Goal: Task Accomplishment & Management: Manage account settings

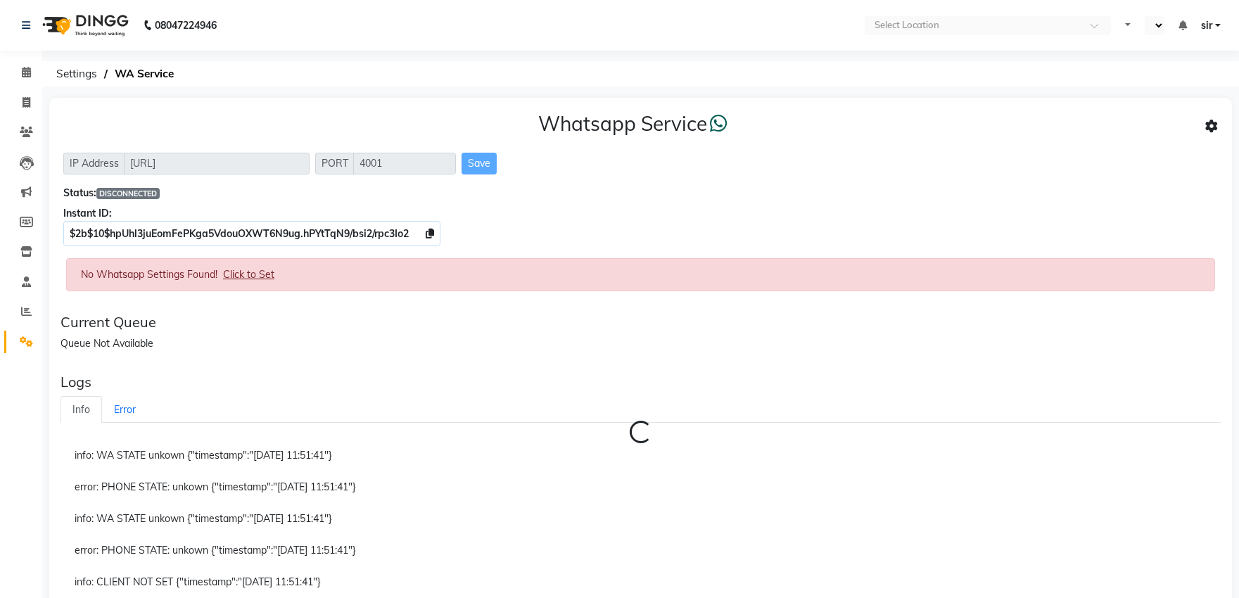
select select "en"
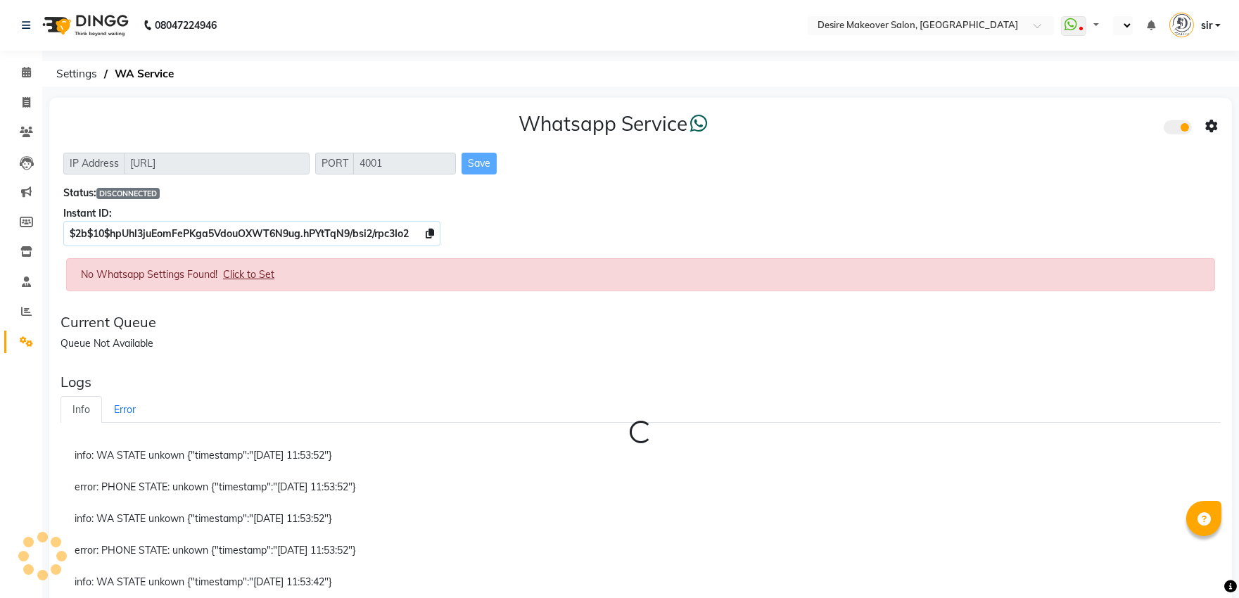
select select "en"
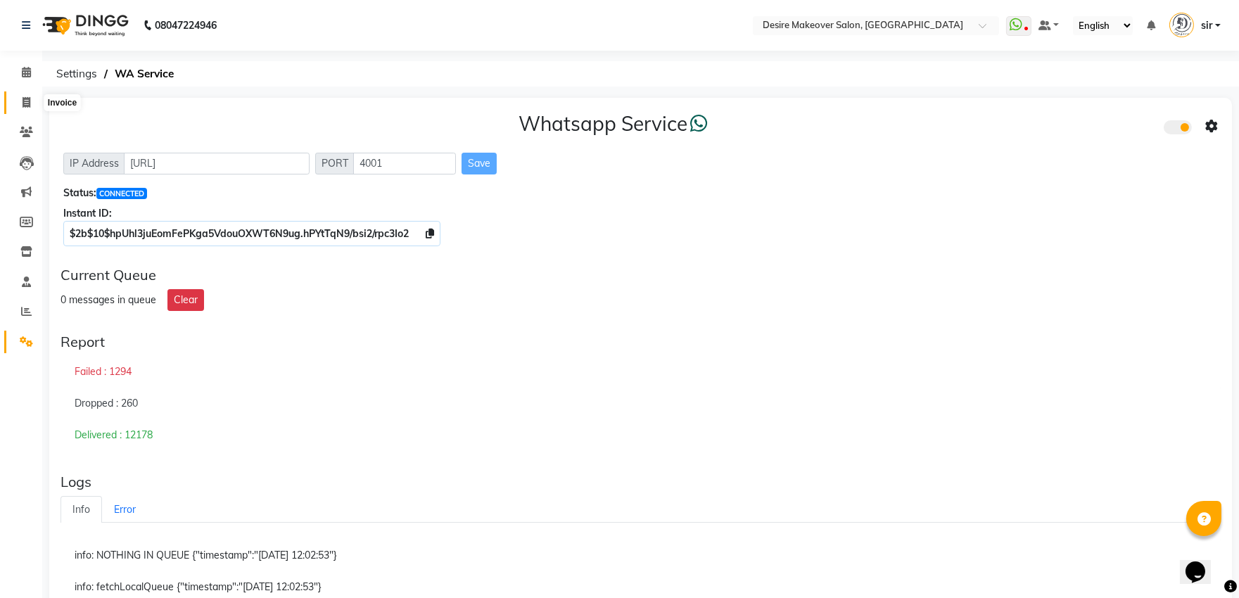
click at [27, 101] on icon at bounding box center [27, 102] width 8 height 11
select select "service"
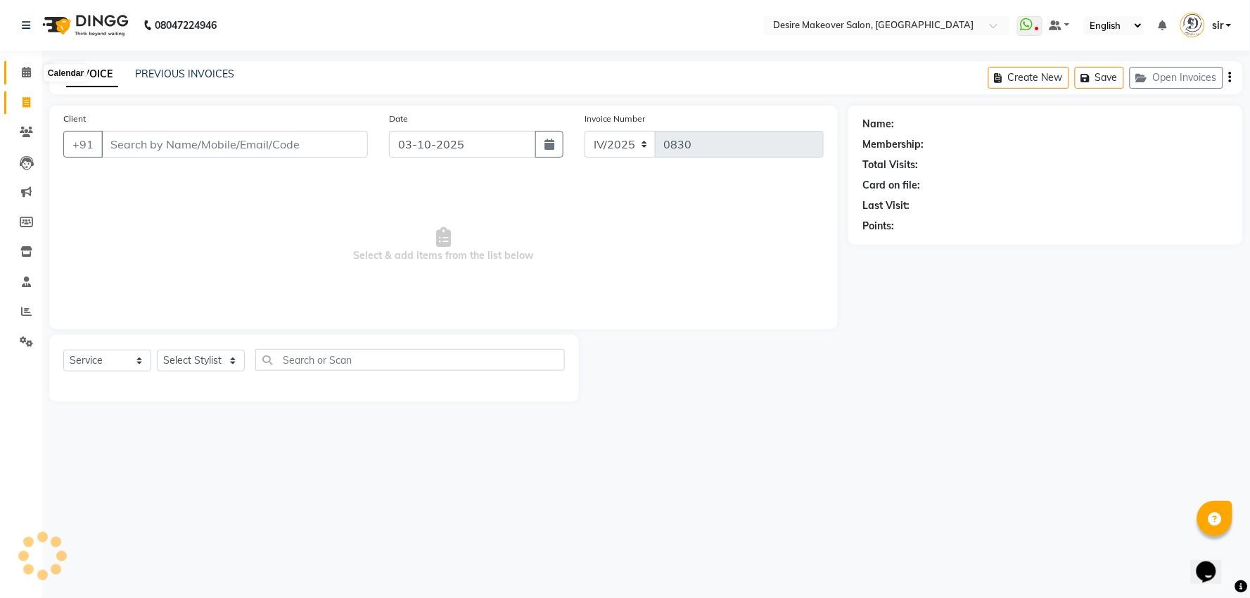
click at [31, 75] on span at bounding box center [26, 73] width 25 height 16
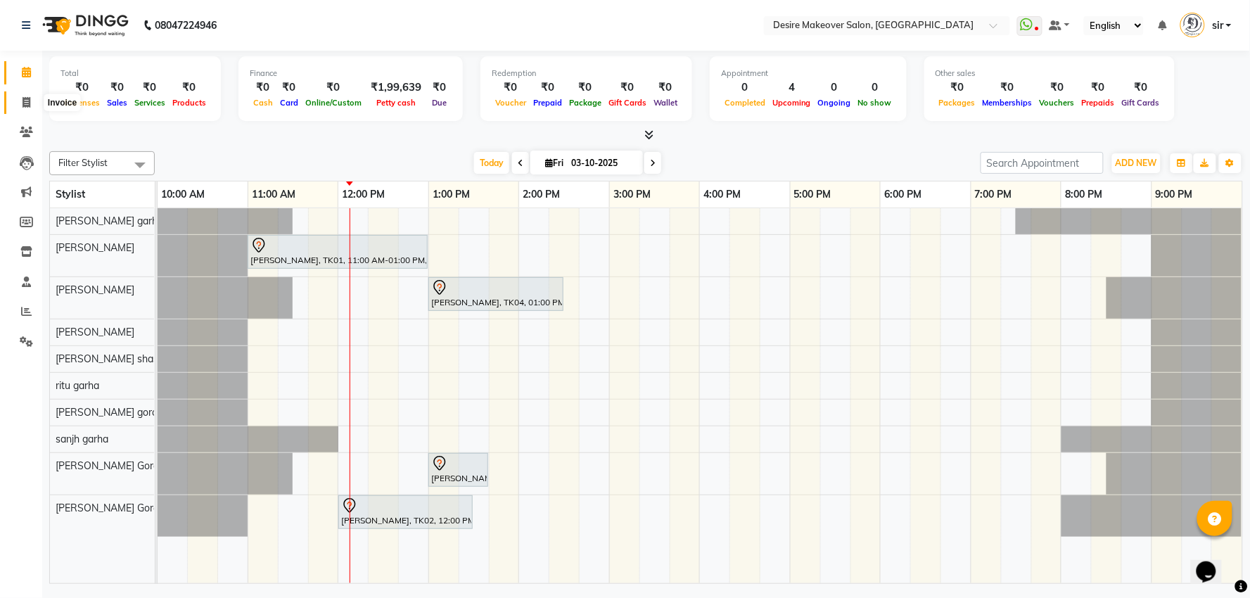
click at [23, 106] on icon at bounding box center [27, 102] width 8 height 11
select select "service"
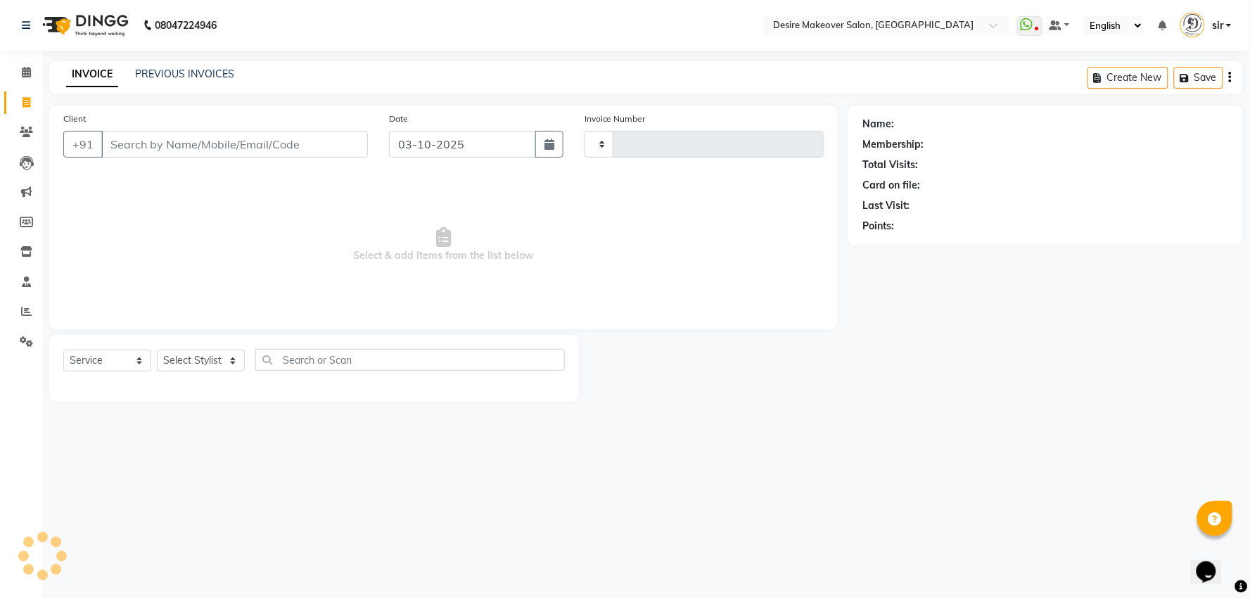
type input "0830"
select select "6198"
type input "s"
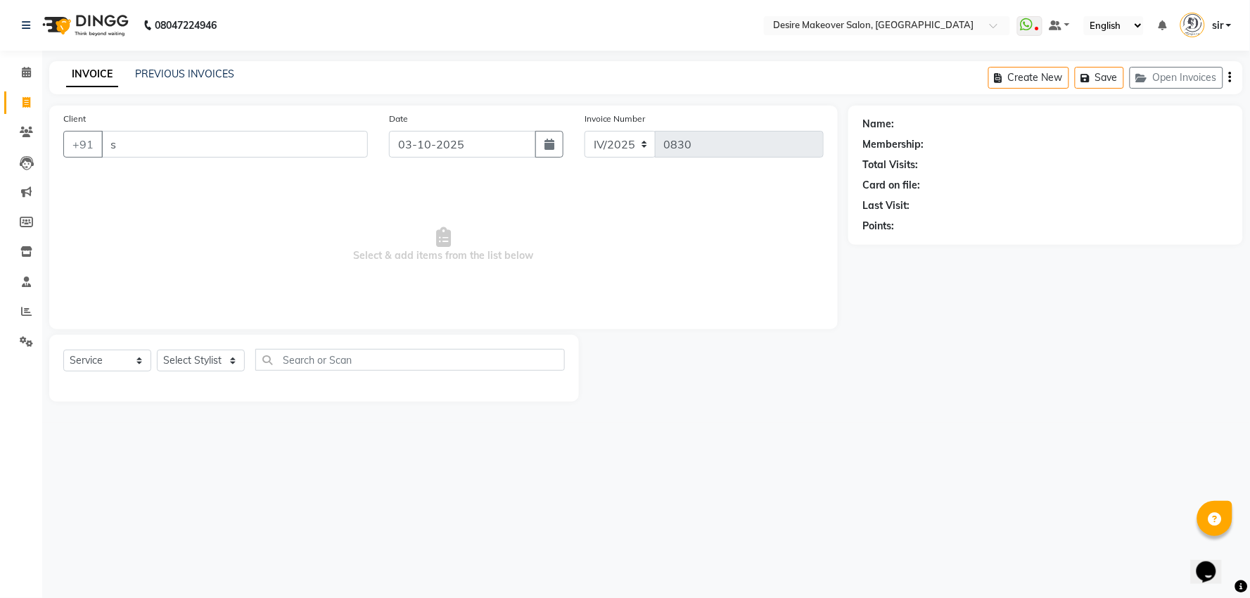
select select "51271"
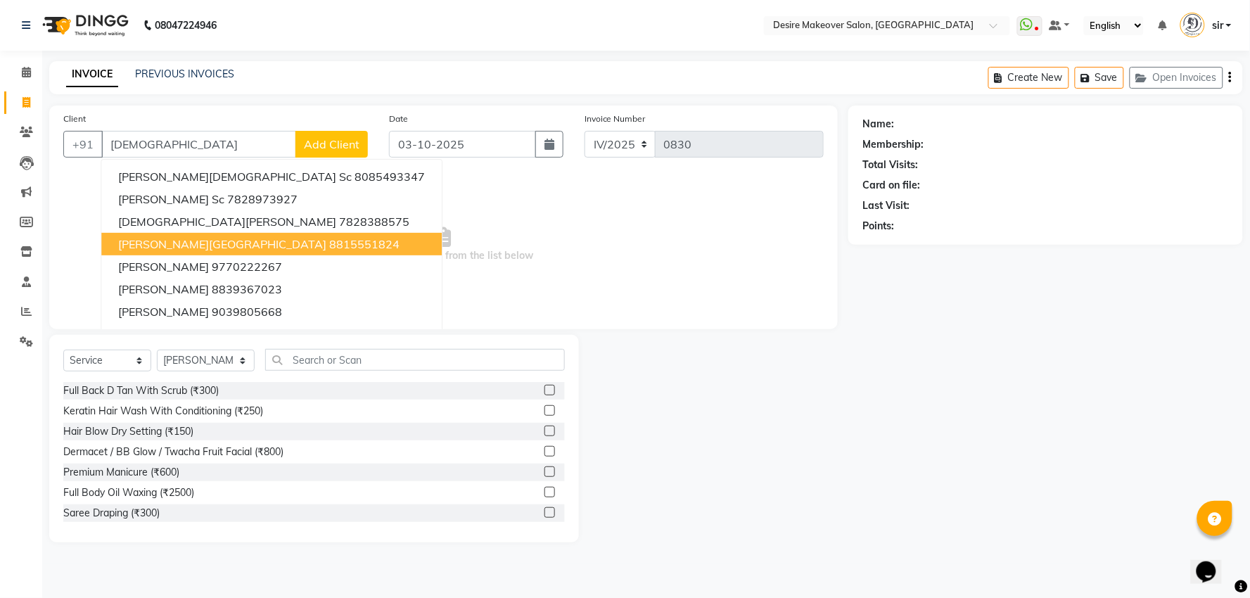
click at [214, 246] on span "Shivani Gorakhpur" at bounding box center [222, 244] width 208 height 14
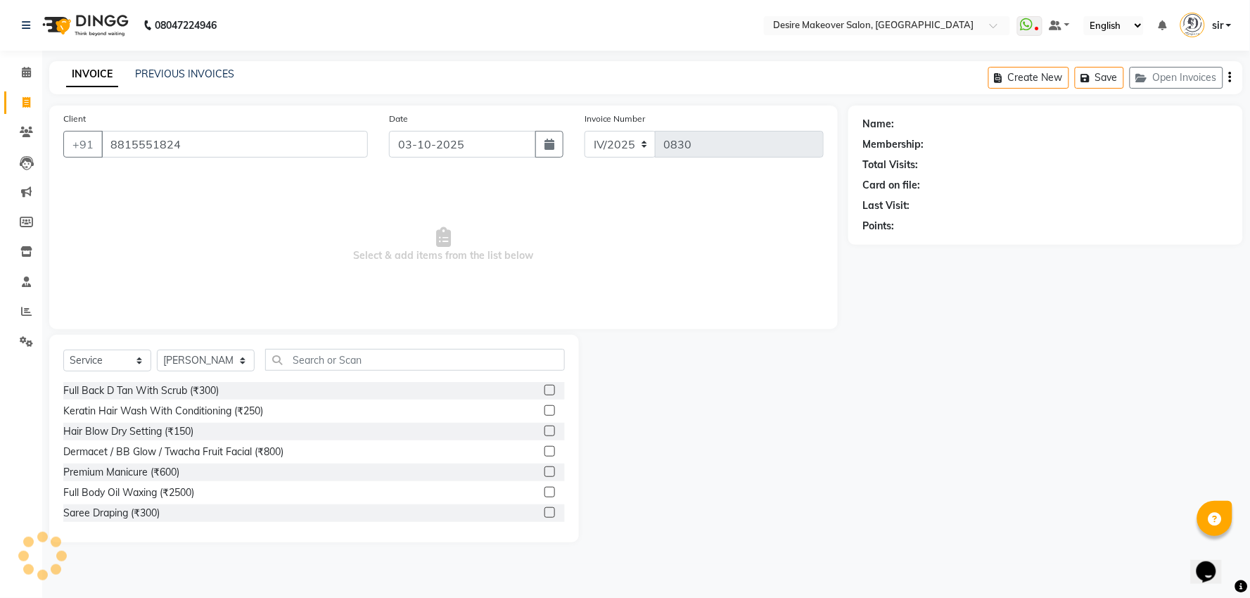
type input "8815551824"
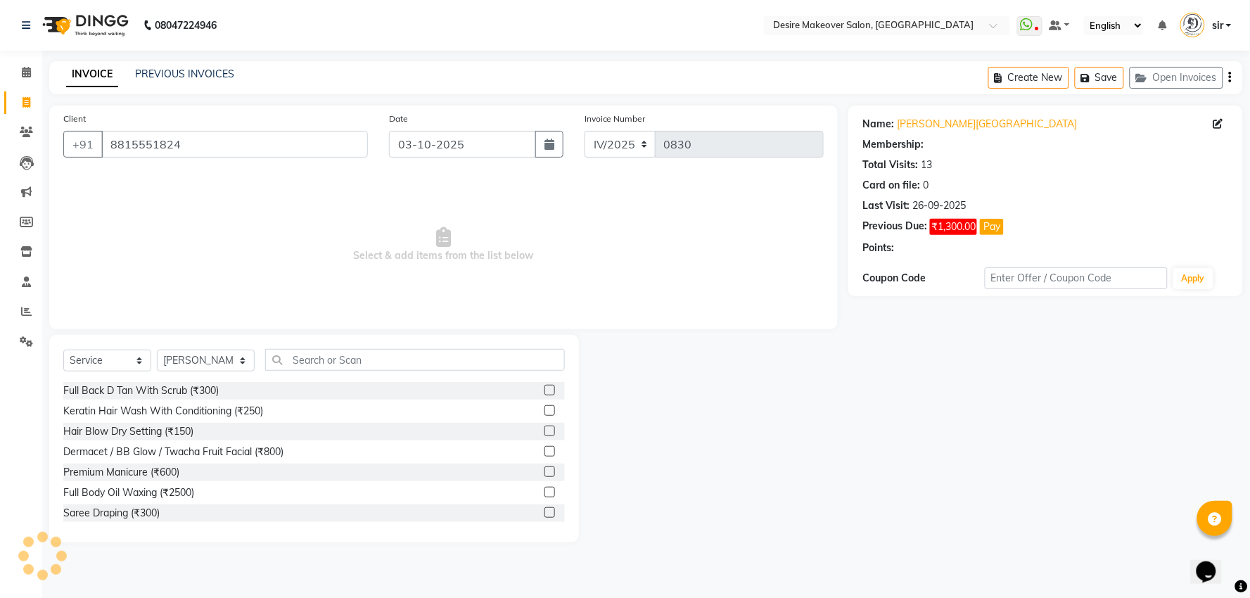
select select "1: Object"
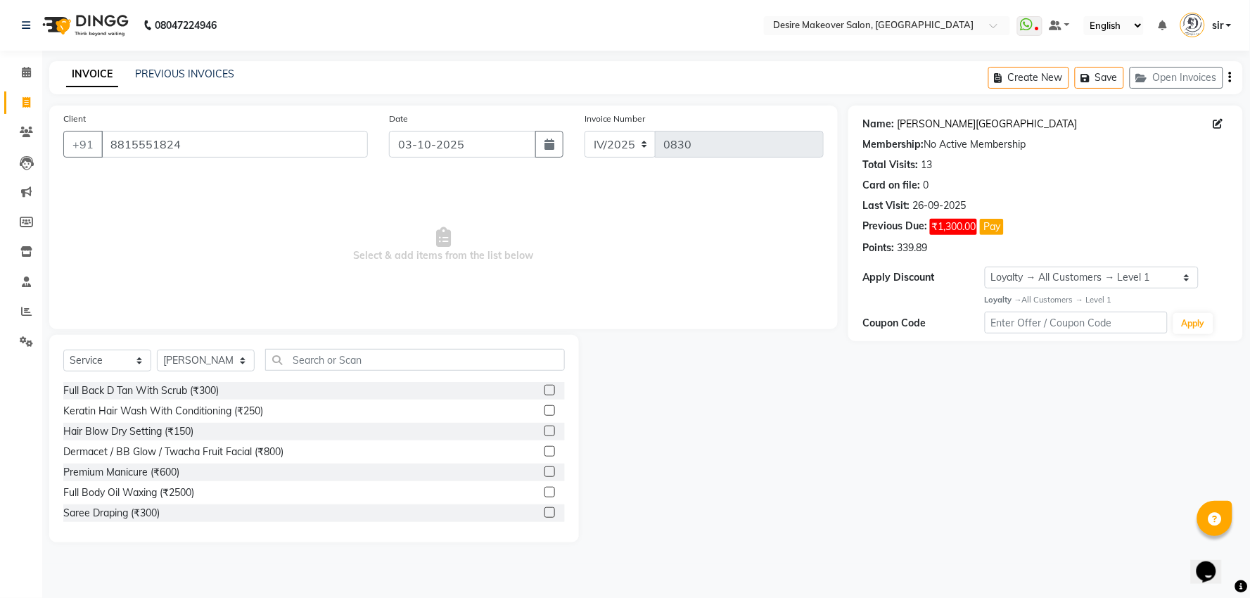
click at [938, 129] on link "Shivani Gorakhpur" at bounding box center [987, 124] width 180 height 15
click at [1219, 127] on icon at bounding box center [1219, 124] width 10 height 10
select select "female"
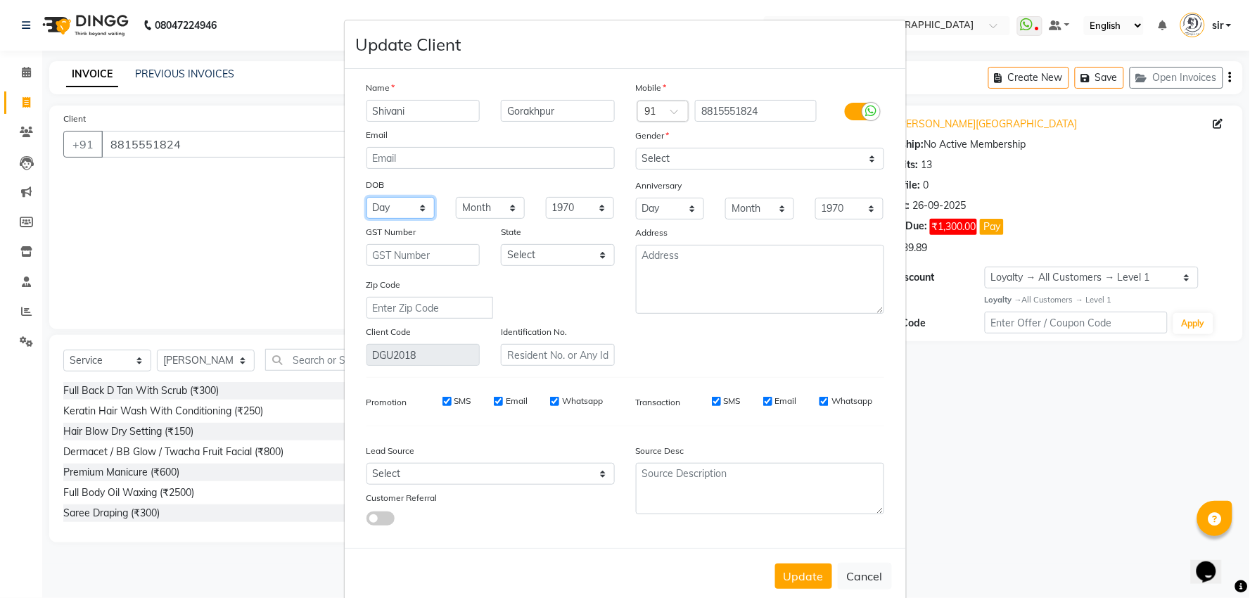
click at [402, 217] on select "Day 01 02 03 04 05 06 07 08 09 10 11 12 13 14 15 16 17 18 19 20 21 22 23 24 25 …" at bounding box center [401, 208] width 69 height 22
select select "03"
click at [367, 197] on select "Day 01 02 03 04 05 06 07 08 09 10 11 12 13 14 15 16 17 18 19 20 21 22 23 24 25 …" at bounding box center [401, 208] width 69 height 22
click at [491, 212] on select "Month January February March April May June July August September October Novem…" at bounding box center [490, 208] width 69 height 22
select select "10"
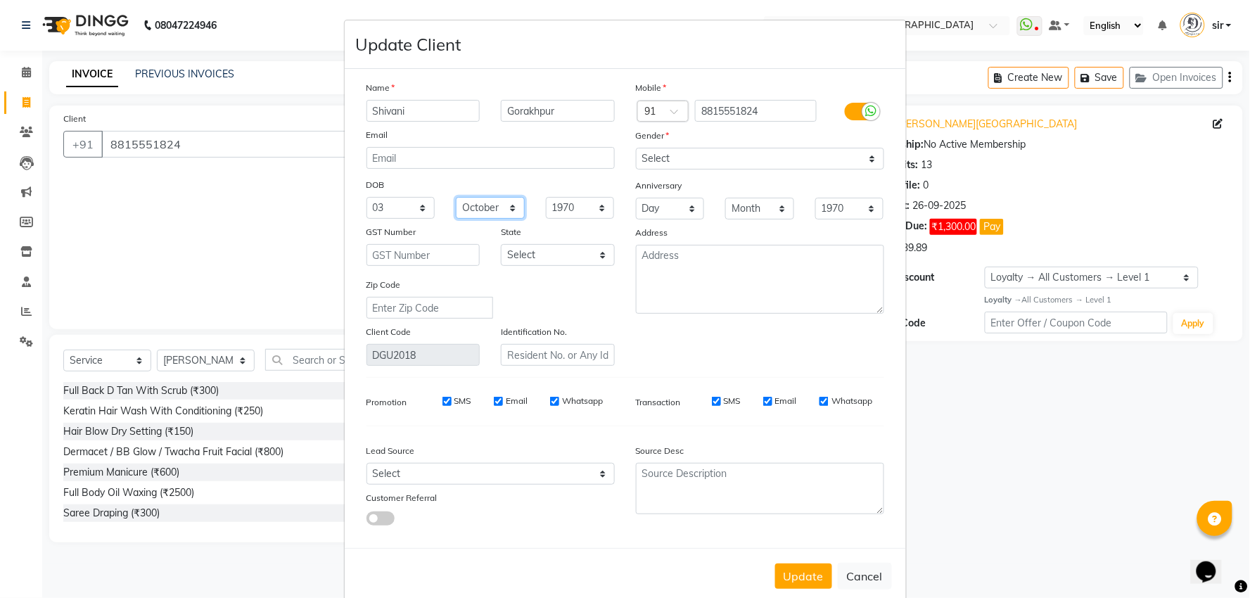
click at [456, 197] on select "Month January February March April May June July August September October Novem…" at bounding box center [490, 208] width 69 height 22
click at [590, 200] on select "1940 1941 1942 1943 1944 1945 1946 1947 1948 1949 1950 1951 1952 1953 1954 1955…" at bounding box center [580, 208] width 69 height 22
click at [591, 183] on div "DOB" at bounding box center [490, 185] width 269 height 23
click at [811, 574] on button "Update" at bounding box center [803, 576] width 57 height 25
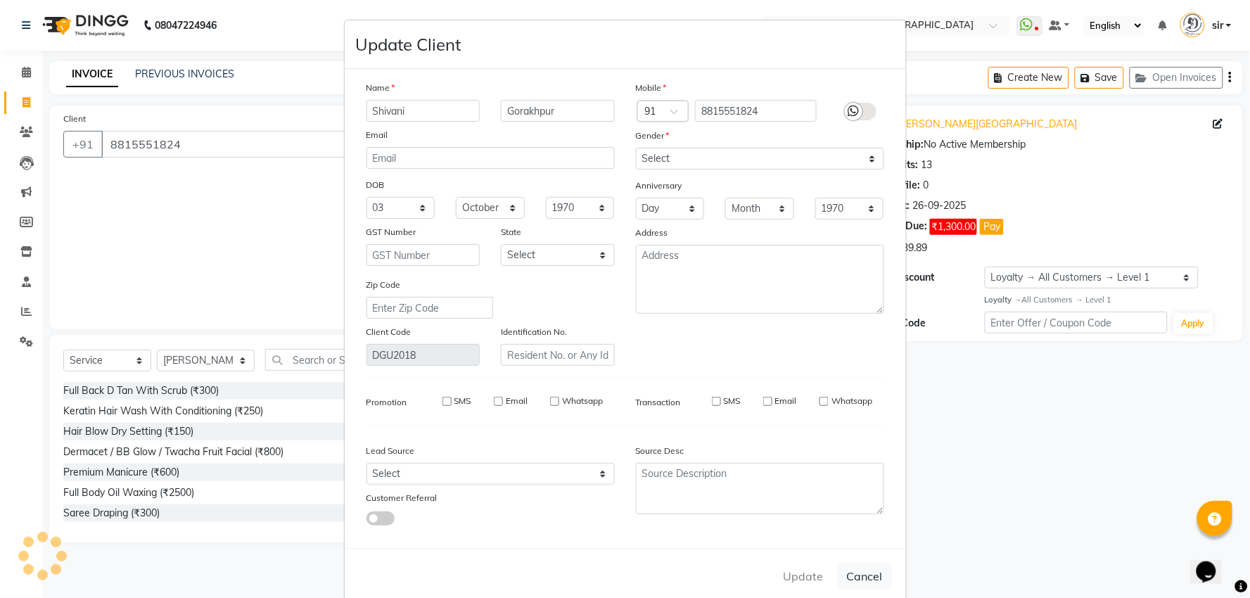
select select
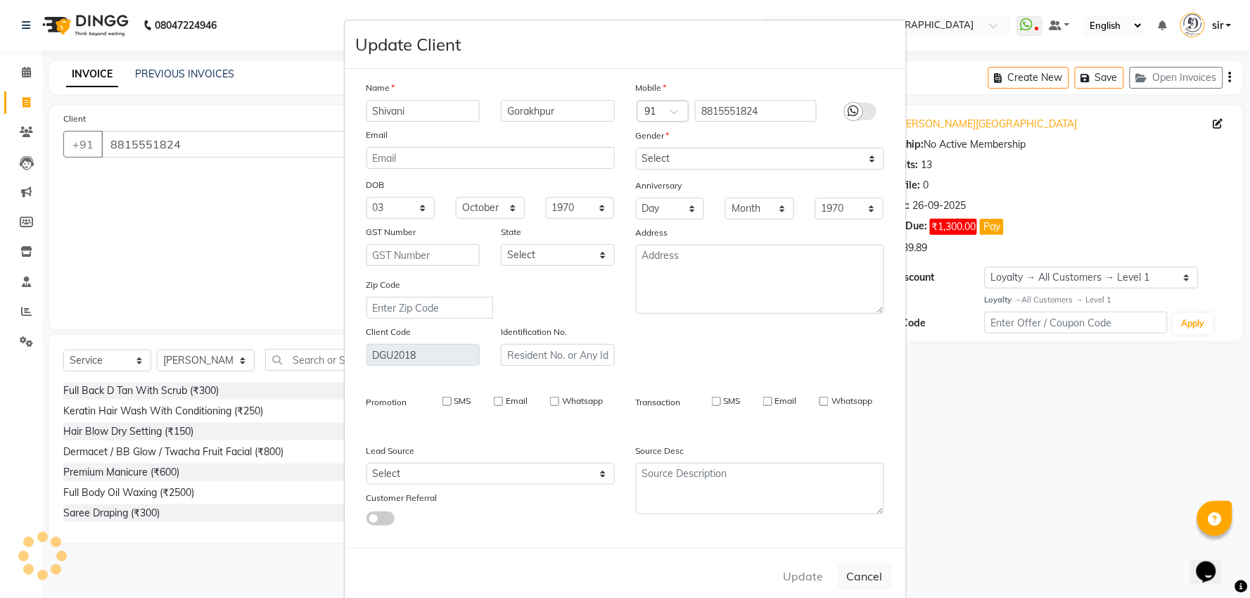
select select
checkbox input "false"
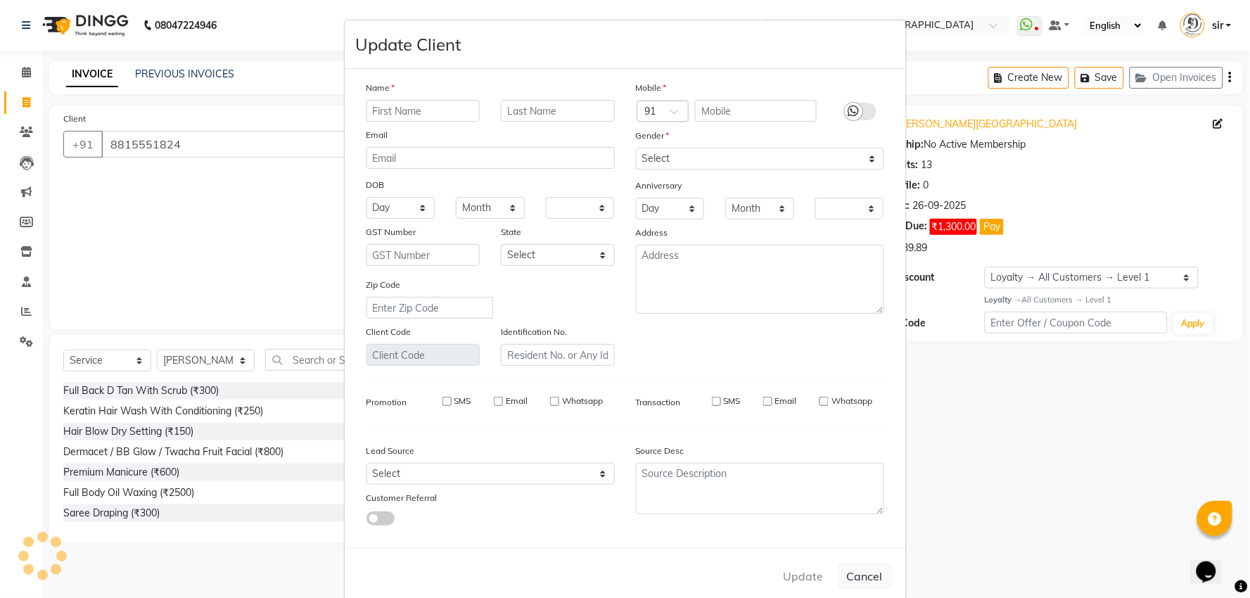
checkbox input "false"
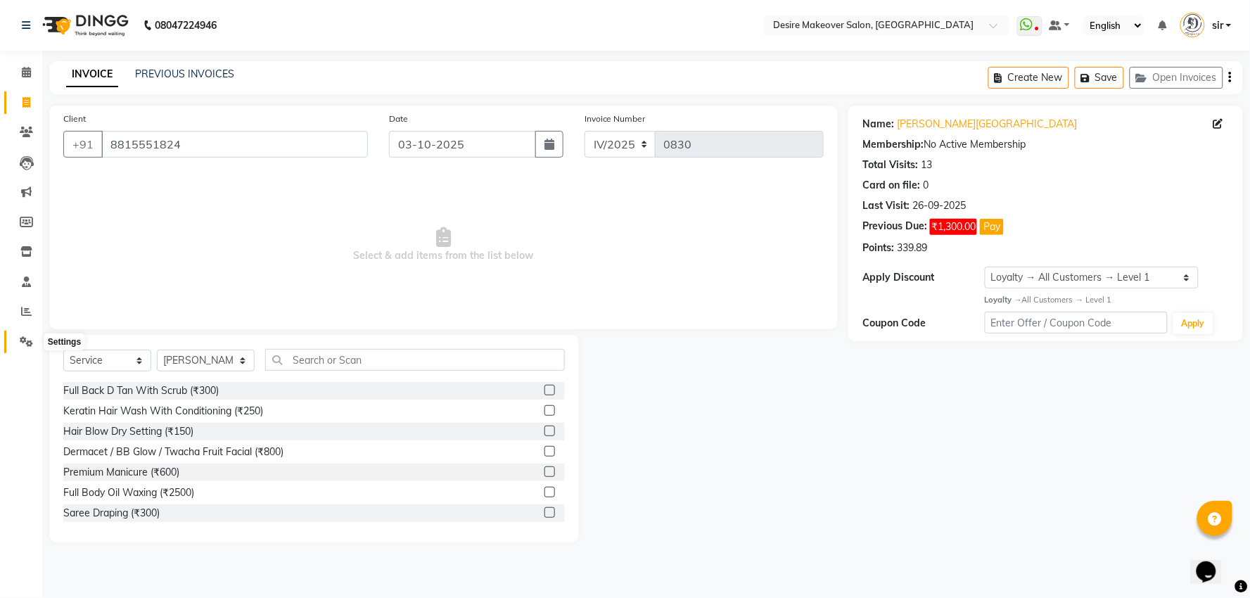
click at [32, 334] on span at bounding box center [26, 342] width 25 height 16
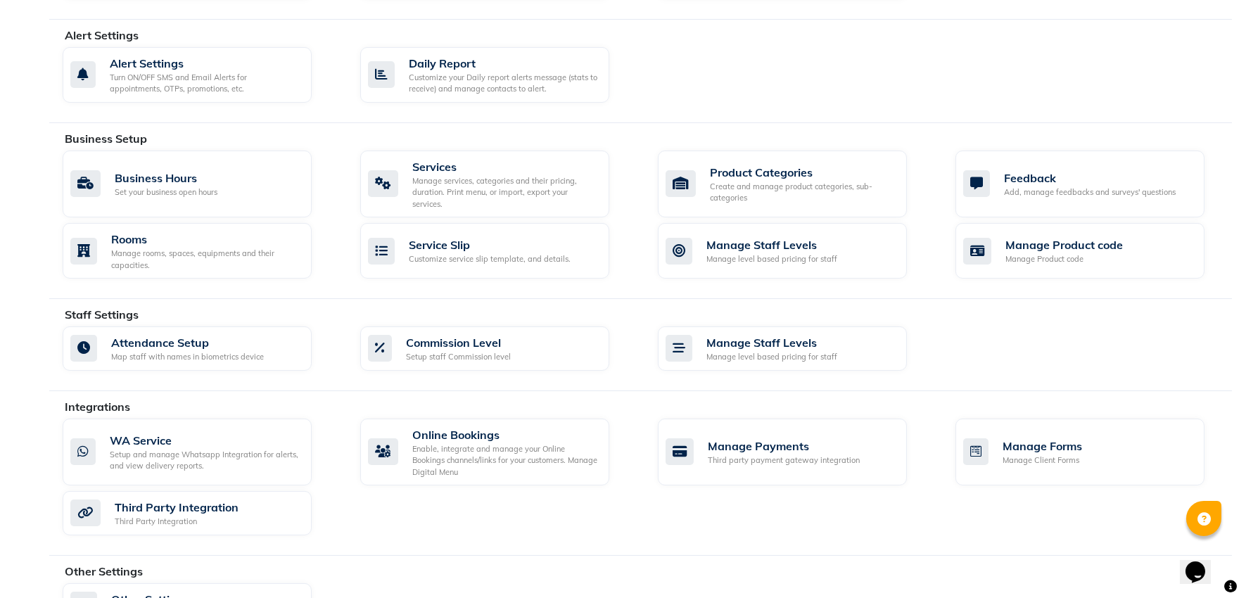
scroll to position [436, 0]
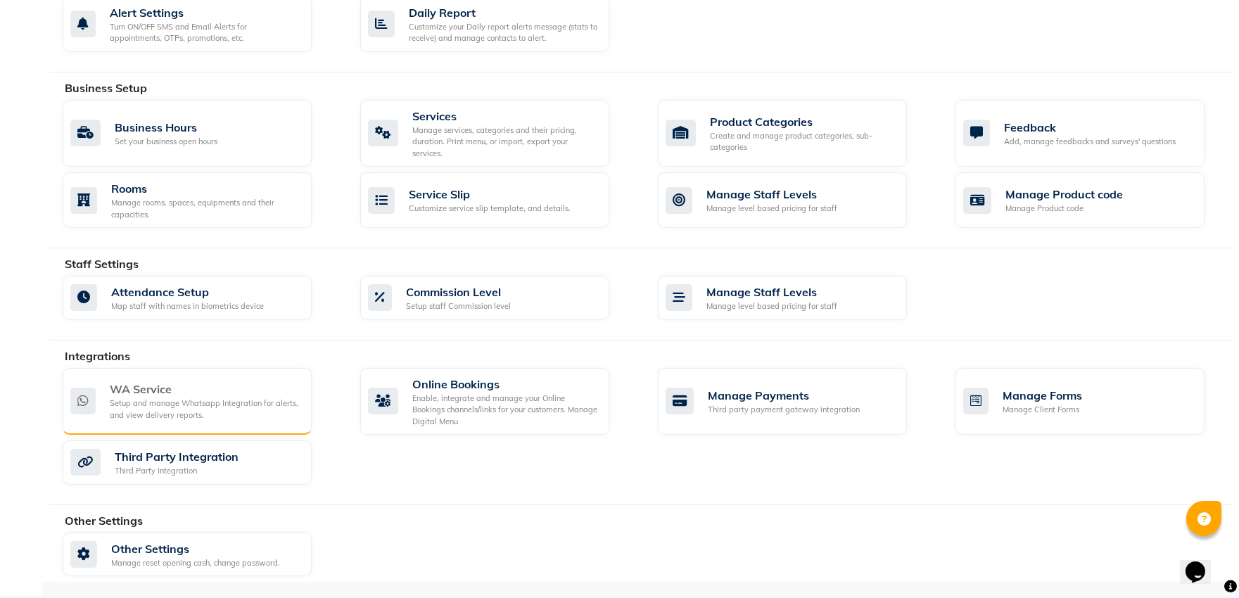
click at [134, 388] on div "WA Service" at bounding box center [205, 389] width 191 height 17
